Goal: Transaction & Acquisition: Purchase product/service

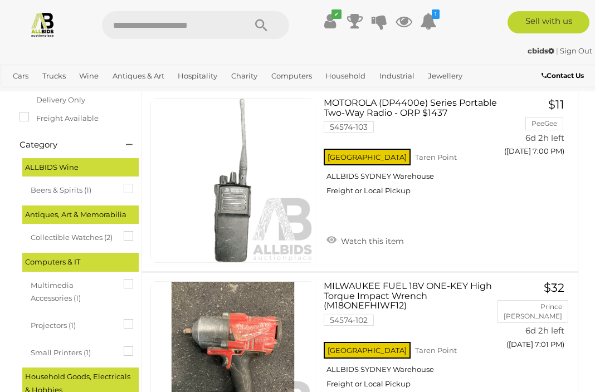
scroll to position [224, 0]
click at [132, 76] on link "Antiques & Art" at bounding box center [138, 76] width 61 height 18
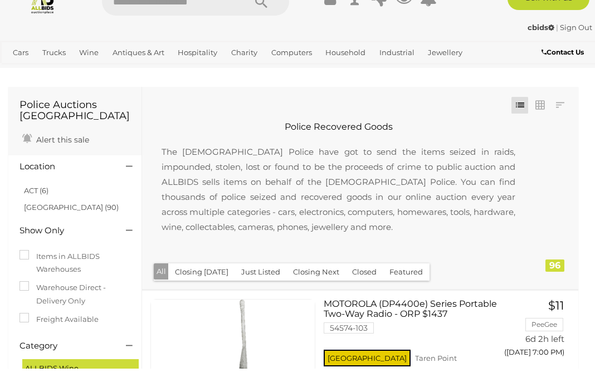
click at [0, 0] on link "Closing [DATE] and [DATE]" at bounding box center [0, 0] width 0 height 0
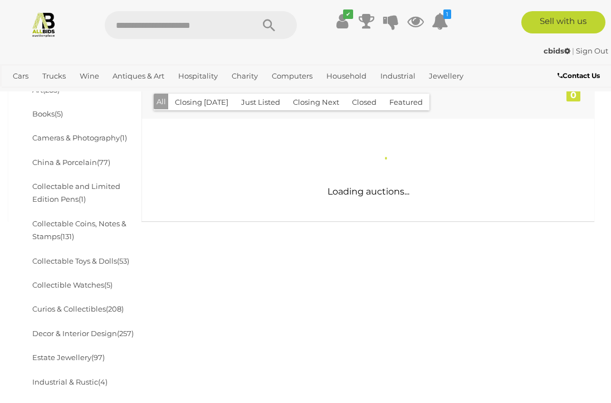
scroll to position [293, 0]
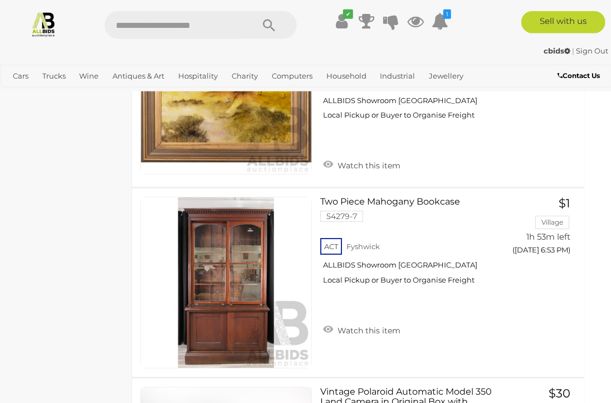
scroll to position [8722, 11]
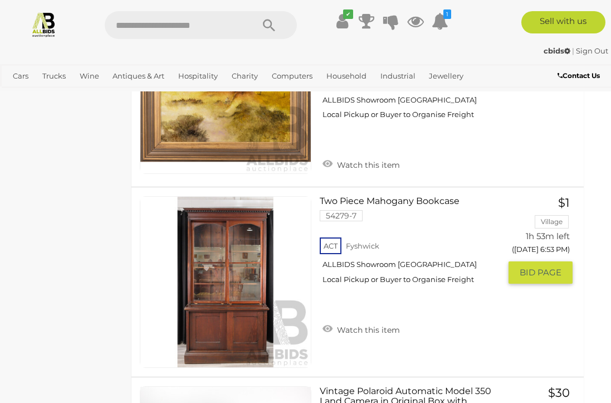
click at [544, 261] on button "GO TO BID PAGE" at bounding box center [540, 272] width 64 height 22
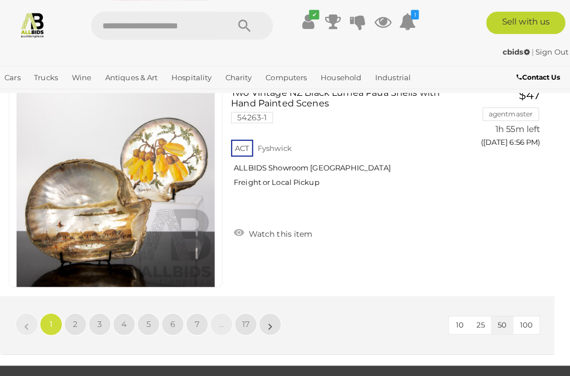
scroll to position [10808, 0]
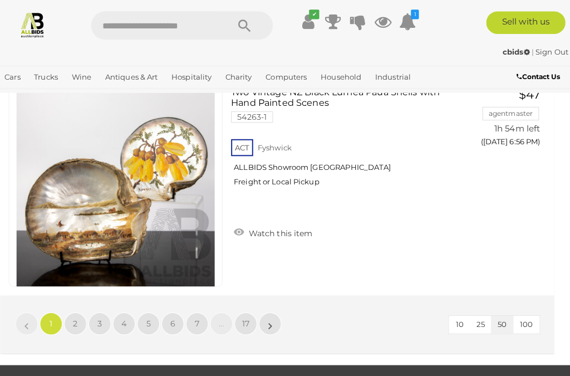
click at [247, 314] on span "17" at bounding box center [250, 319] width 7 height 10
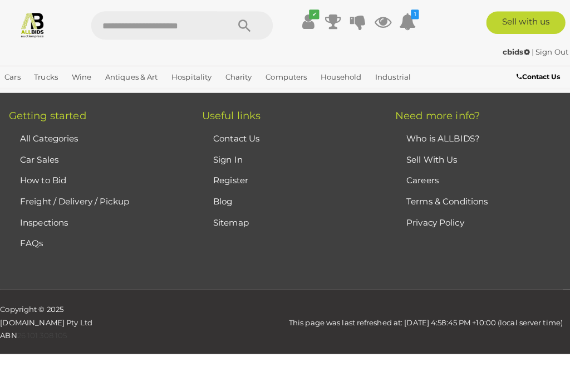
scroll to position [252, 0]
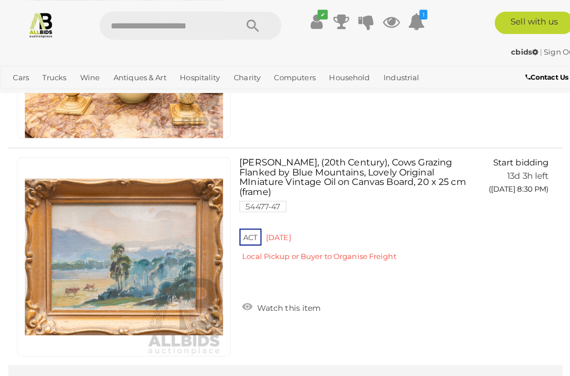
scroll to position [6452, 0]
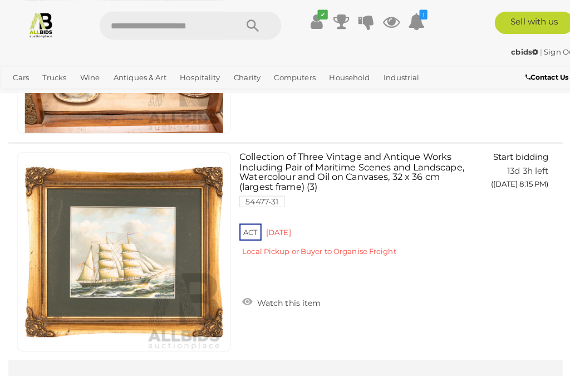
scroll to position [10745, 0]
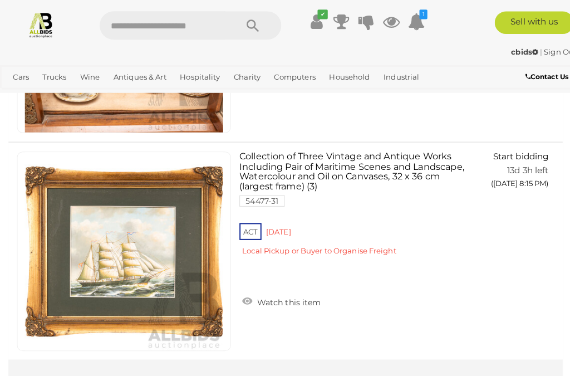
click at [203, 375] on span "15" at bounding box center [202, 381] width 7 height 10
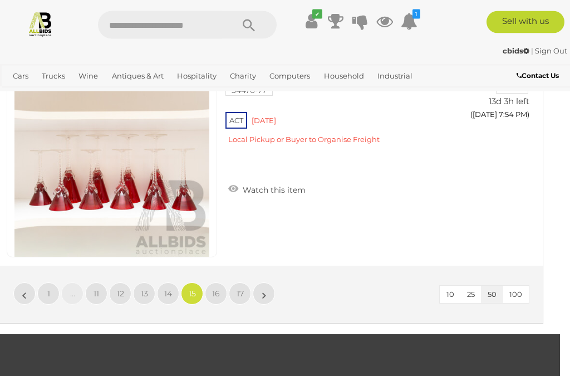
scroll to position [10833, 10]
click at [168, 282] on link "14" at bounding box center [168, 293] width 22 height 22
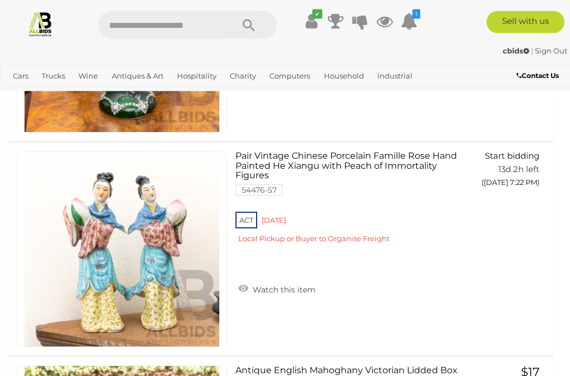
scroll to position [3025, 0]
click at [497, 196] on button "GO TO BID PAGE" at bounding box center [503, 205] width 80 height 22
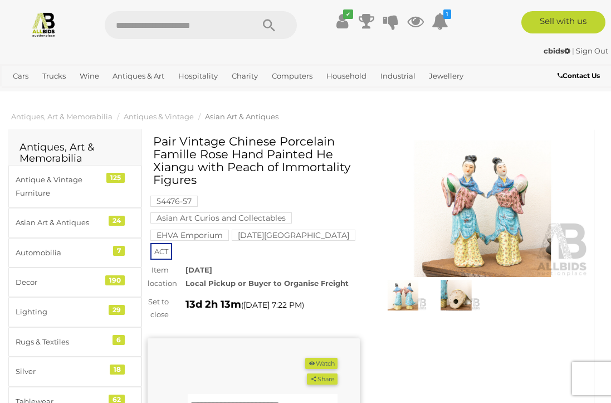
scroll to position [4, 0]
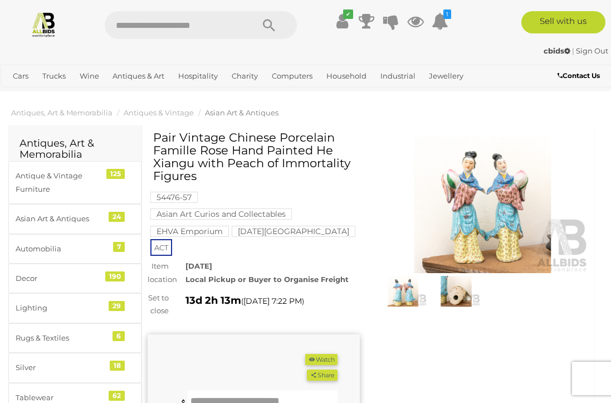
click at [493, 214] on img at bounding box center [482, 204] width 212 height 137
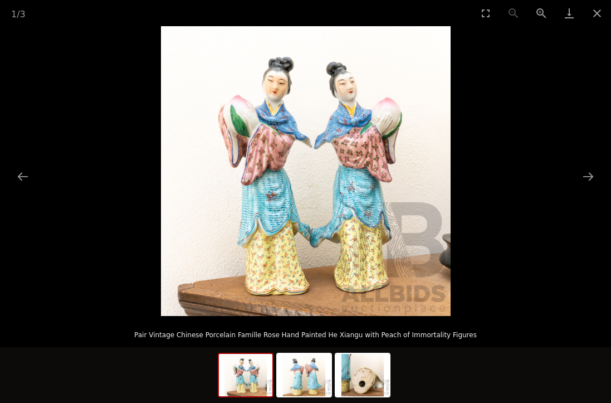
click at [590, 175] on button "Next slide" at bounding box center [587, 176] width 23 height 22
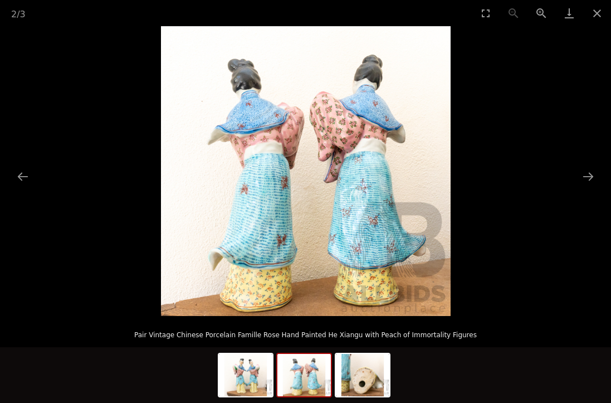
click at [591, 178] on button "Next slide" at bounding box center [587, 176] width 23 height 22
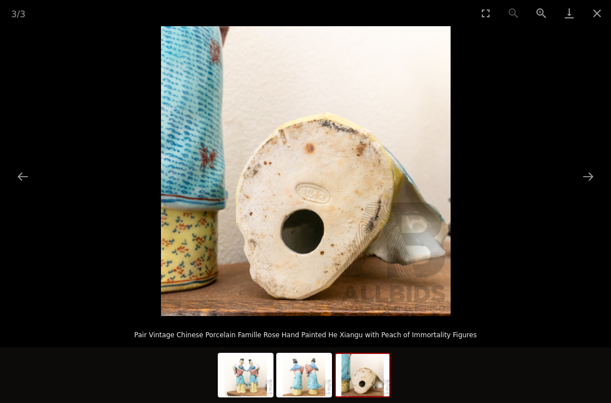
click at [23, 177] on button "Previous slide" at bounding box center [22, 176] width 23 height 22
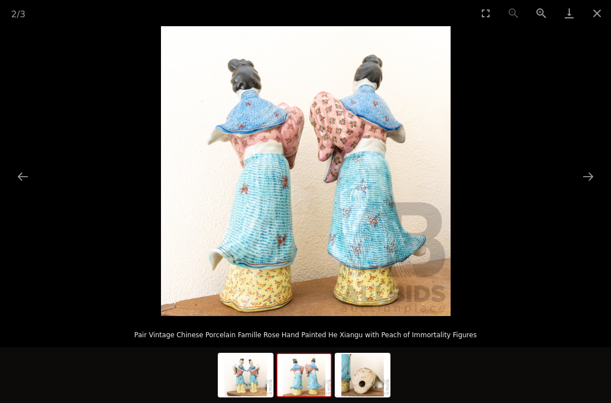
click at [25, 178] on button "Previous slide" at bounding box center [22, 176] width 23 height 22
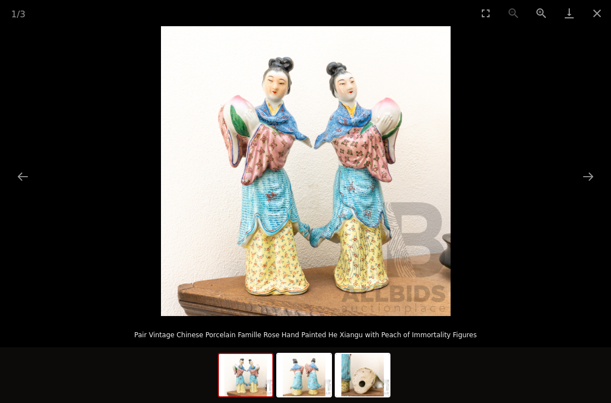
click at [24, 177] on button "Previous slide" at bounding box center [22, 176] width 23 height 22
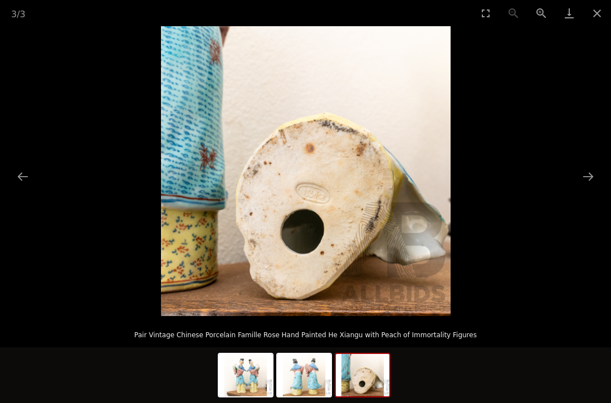
click at [22, 177] on button "Previous slide" at bounding box center [22, 176] width 23 height 22
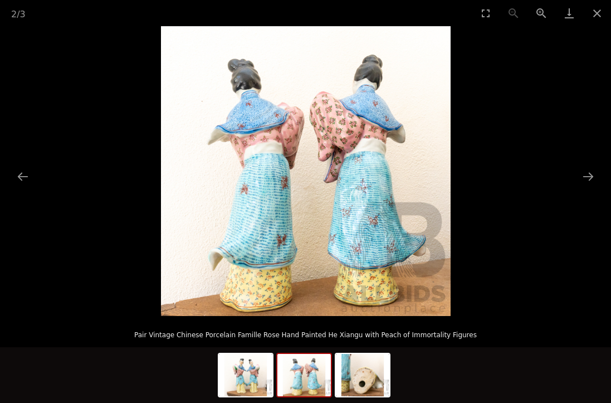
click at [27, 178] on button "Previous slide" at bounding box center [22, 176] width 23 height 22
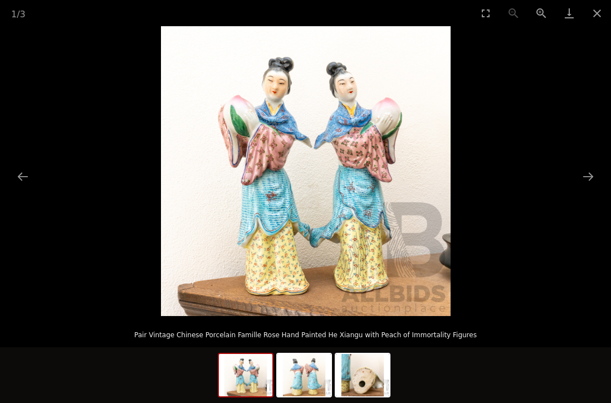
click at [25, 181] on button "Previous slide" at bounding box center [22, 176] width 23 height 22
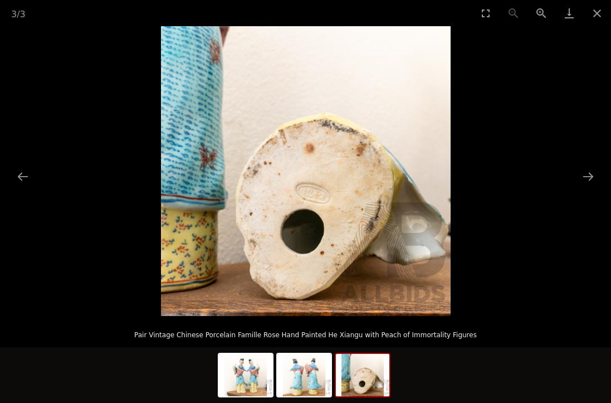
click at [595, 17] on button "Close gallery" at bounding box center [597, 13] width 28 height 26
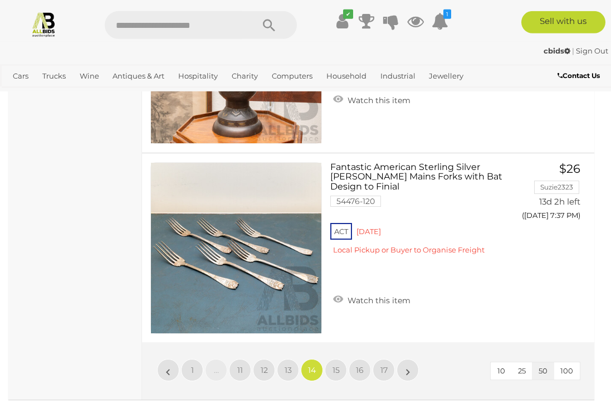
scroll to position [9582, 0]
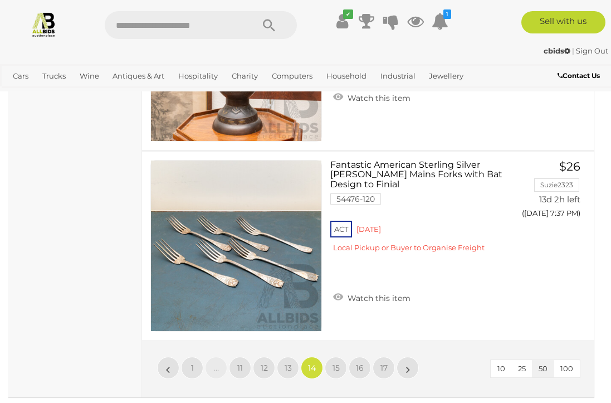
click at [289, 364] on span "13" at bounding box center [288, 368] width 7 height 10
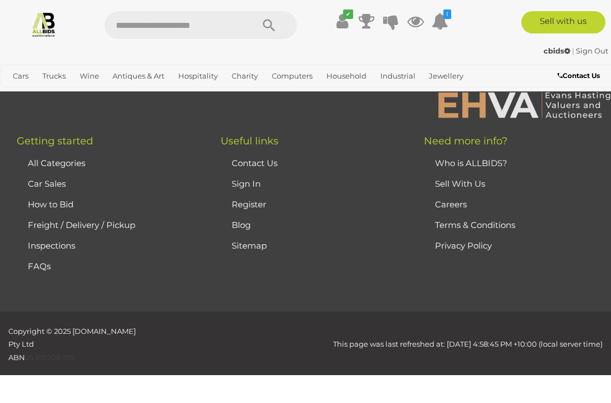
scroll to position [300, 0]
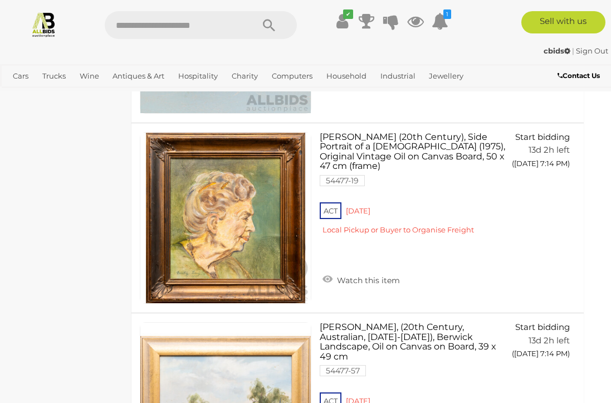
scroll to position [9062, 1]
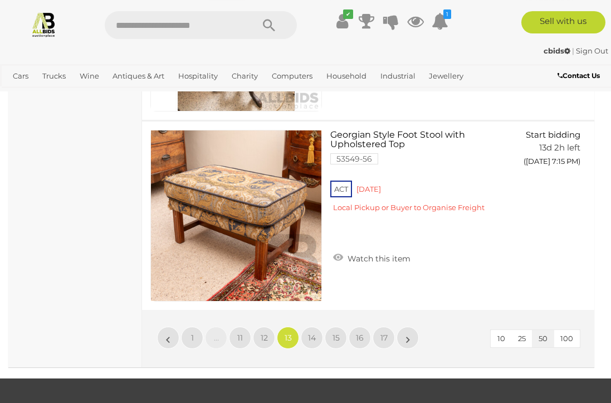
click at [266, 342] on span "12" at bounding box center [264, 337] width 7 height 10
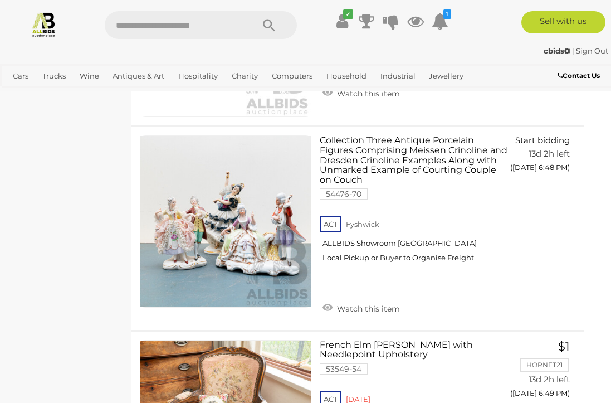
scroll to position [9460, 6]
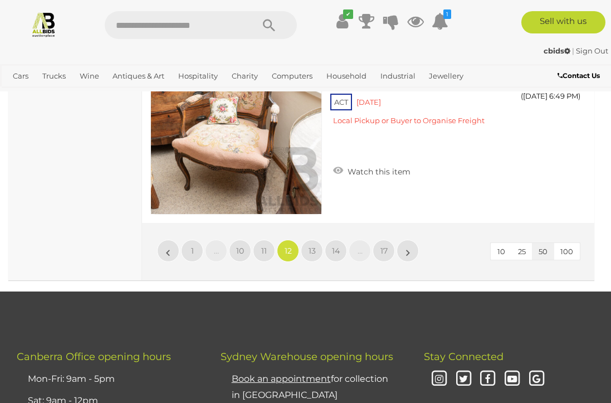
click at [262, 256] on span "11" at bounding box center [264, 251] width 6 height 10
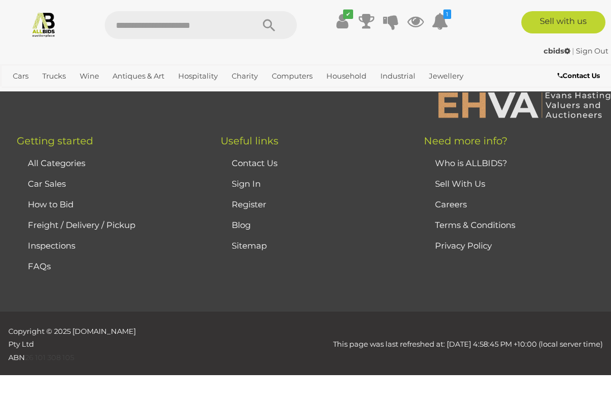
scroll to position [300, 0]
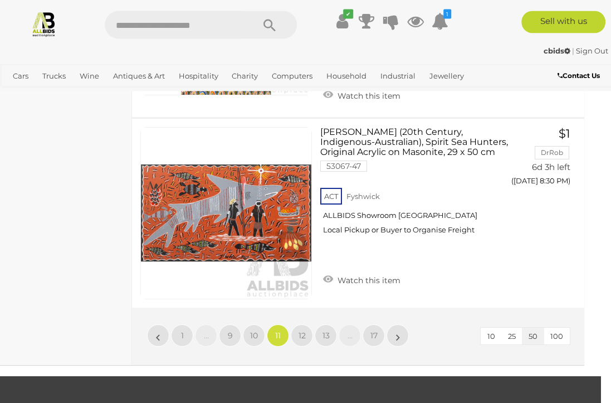
scroll to position [9825, 10]
click at [256, 330] on span "10" at bounding box center [254, 335] width 8 height 10
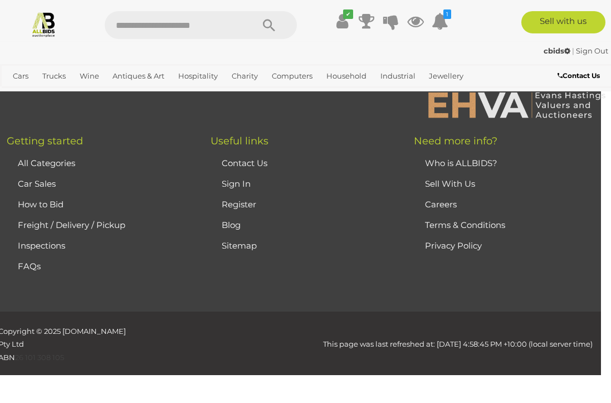
scroll to position [299, 0]
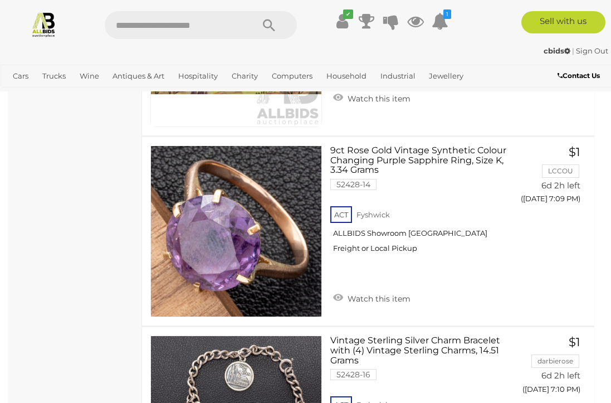
scroll to position [3146, 0]
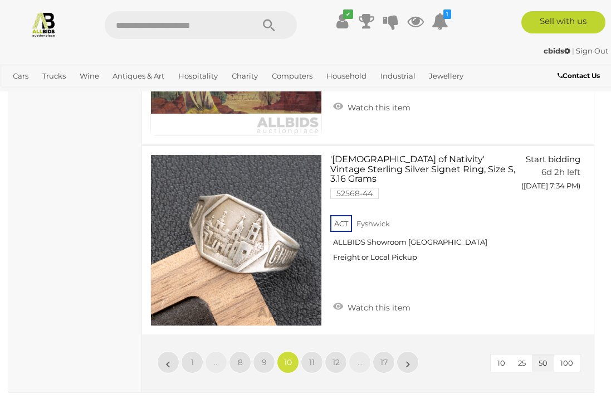
click at [266, 357] on span "9" at bounding box center [264, 362] width 5 height 10
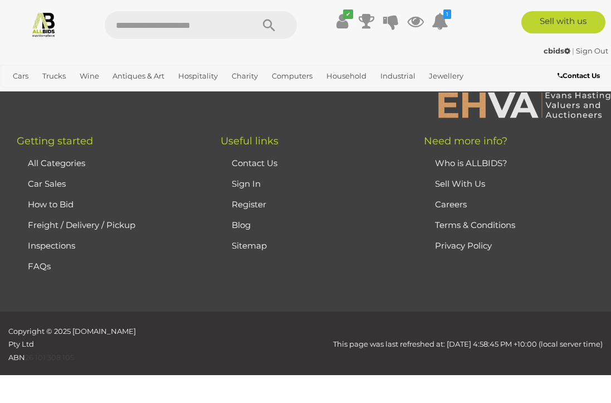
scroll to position [300, 0]
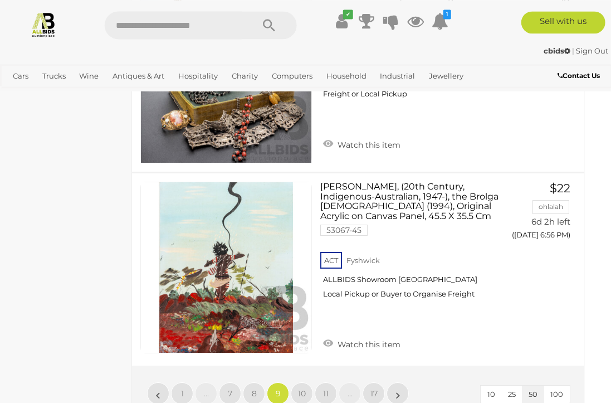
scroll to position [9706, 11]
click at [257, 390] on link "8" at bounding box center [253, 393] width 22 height 22
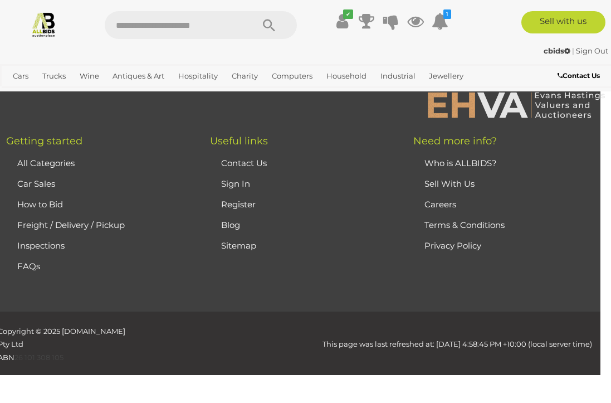
scroll to position [300, 0]
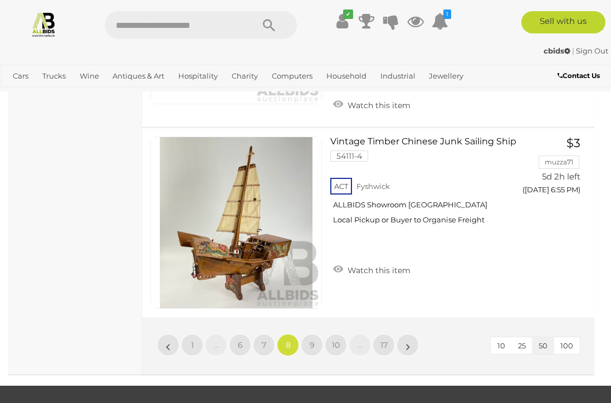
scroll to position [9674, 0]
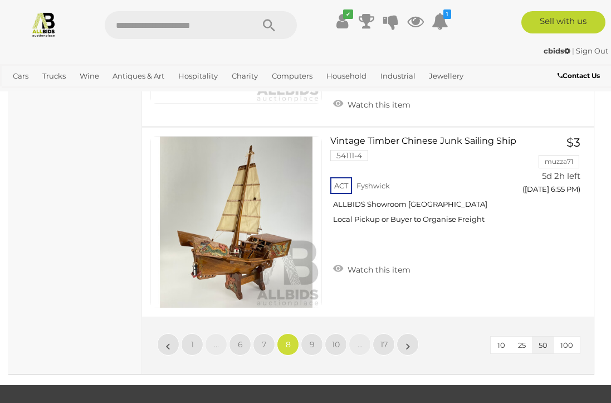
click at [265, 336] on link "7" at bounding box center [264, 344] width 22 height 22
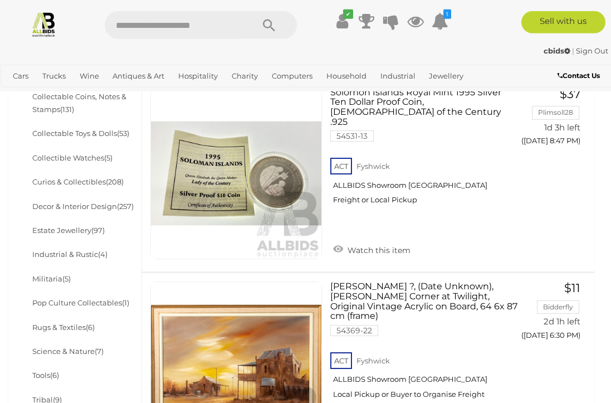
scroll to position [513, 0]
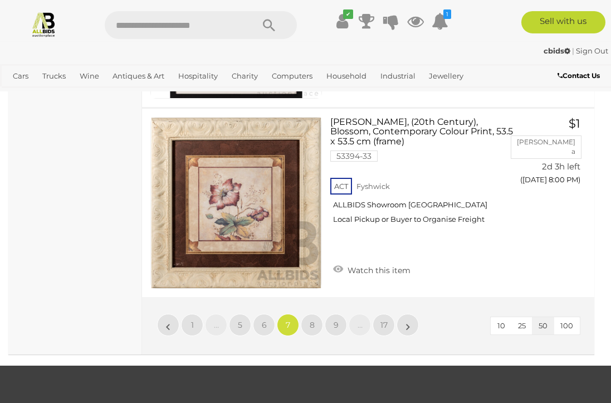
click at [267, 314] on link "6" at bounding box center [264, 325] width 22 height 22
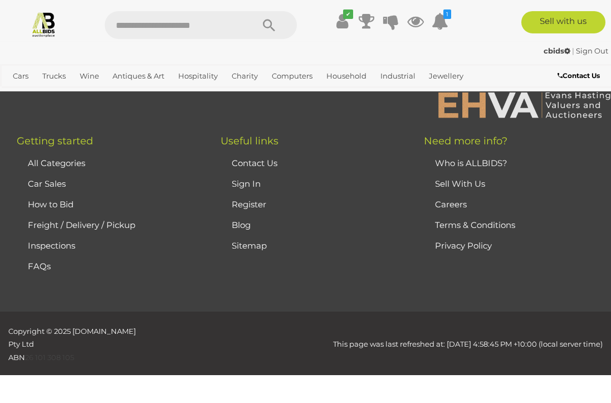
scroll to position [299, 0]
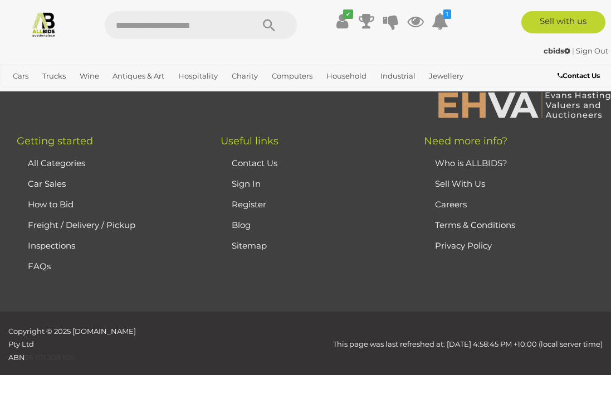
scroll to position [299, 0]
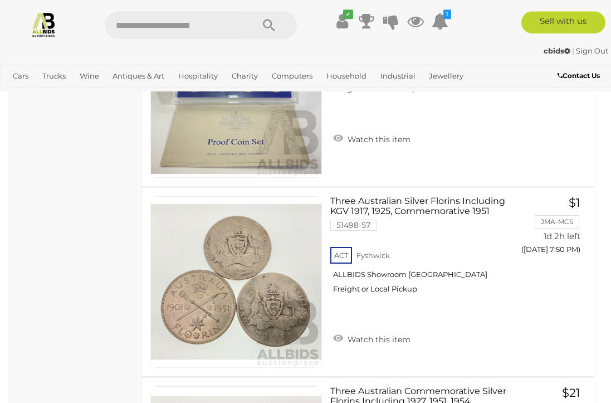
scroll to position [8913, 0]
